Goal: Task Accomplishment & Management: Manage account settings

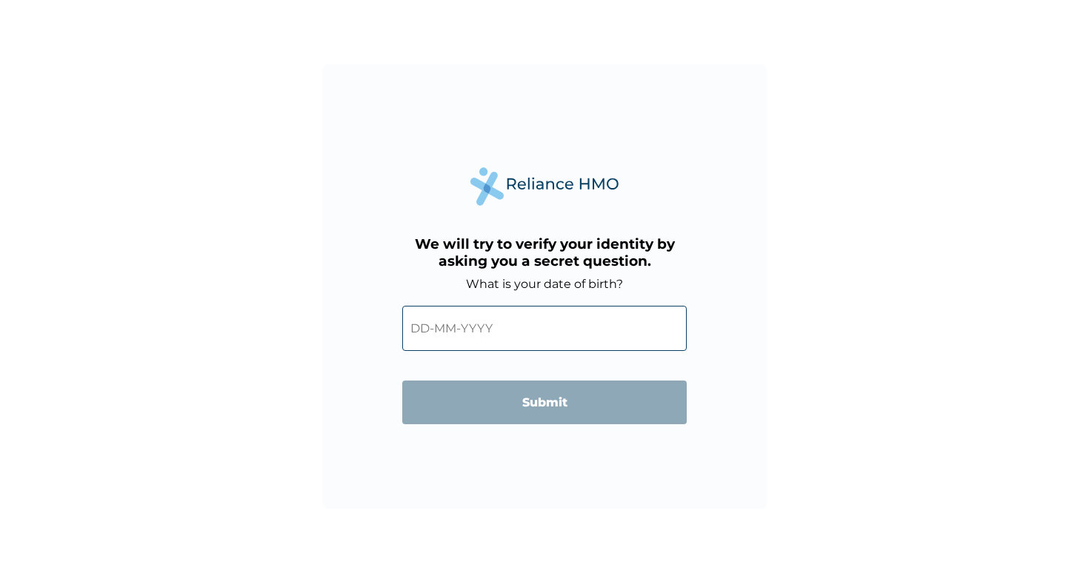
click at [427, 329] on input "text" at bounding box center [544, 328] width 284 height 45
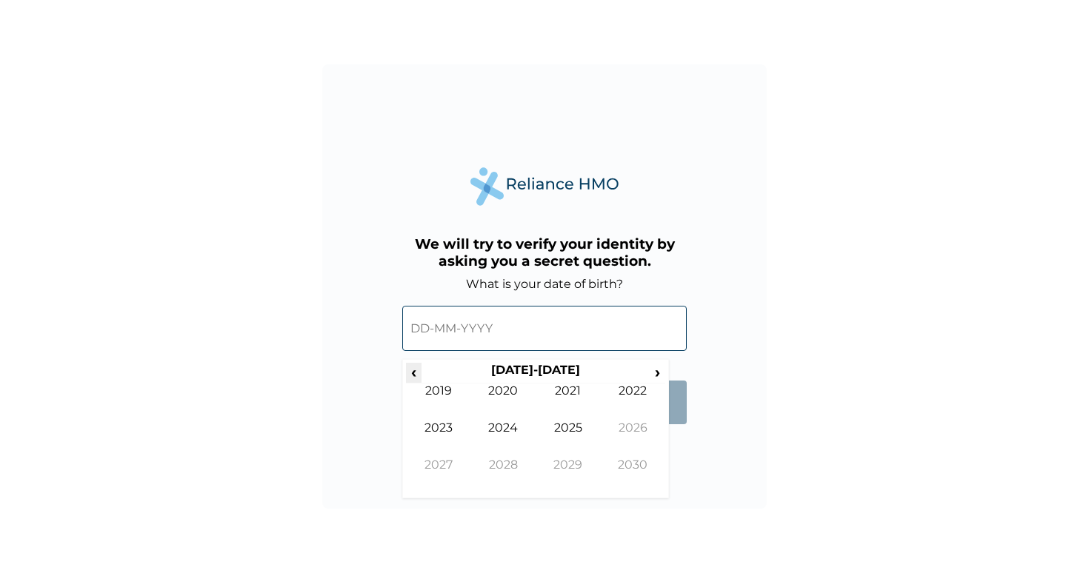
click at [412, 372] on span "‹" at bounding box center [414, 372] width 16 height 19
click at [571, 398] on td "1991" at bounding box center [568, 402] width 65 height 37
click at [576, 430] on td "[DATE]" at bounding box center [568, 439] width 65 height 37
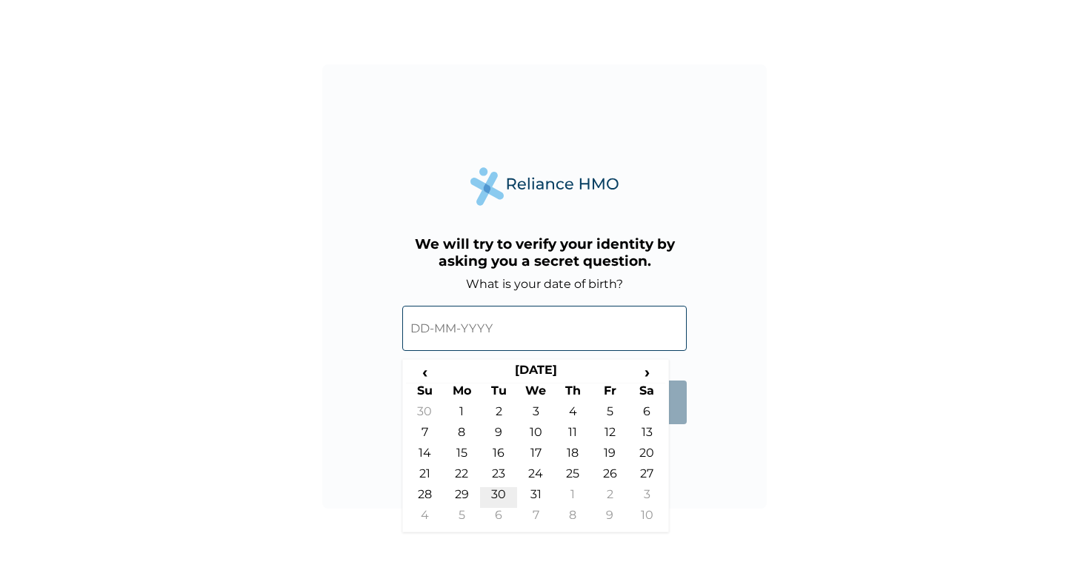
click at [508, 495] on td "30" at bounding box center [498, 498] width 37 height 21
type input "[DATE]"
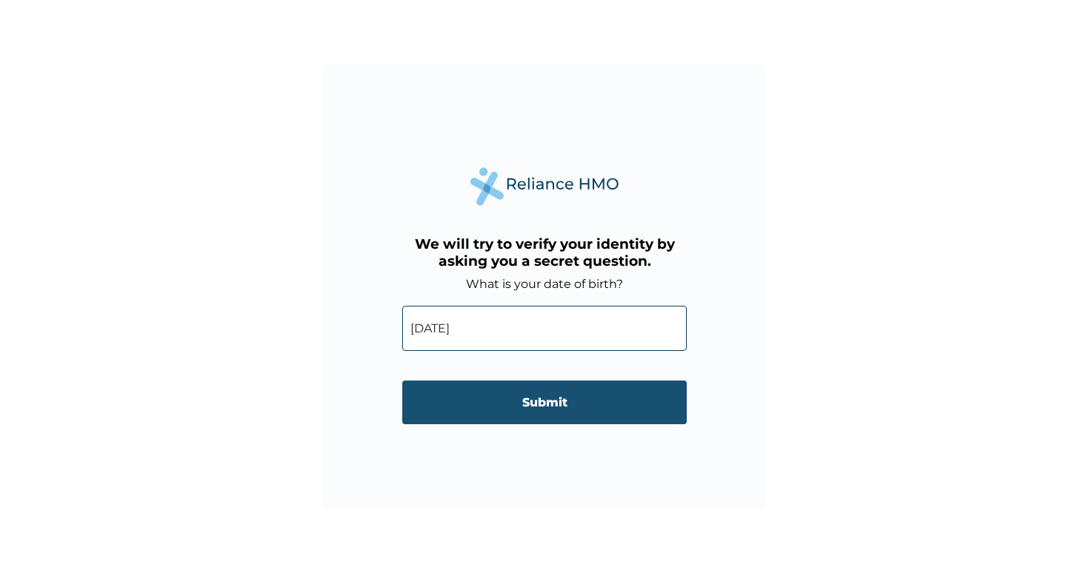
click at [544, 412] on input "Submit" at bounding box center [544, 403] width 284 height 44
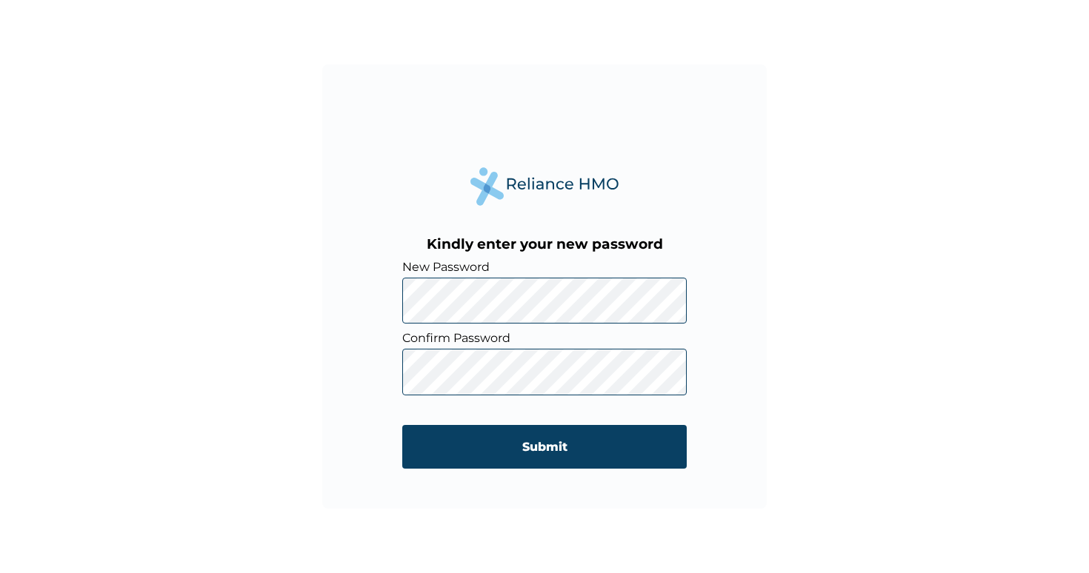
click input "Submit" at bounding box center [544, 447] width 284 height 44
